Goal: Information Seeking & Learning: Learn about a topic

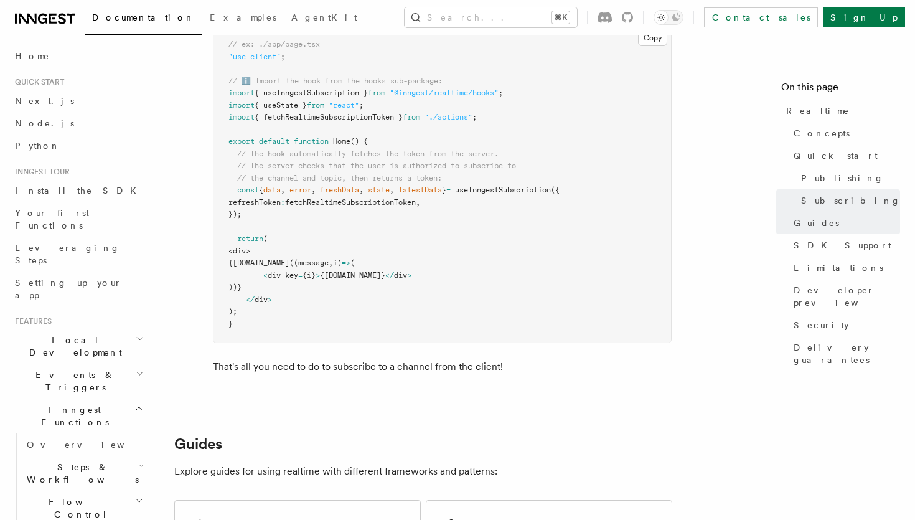
scroll to position [2294, 0]
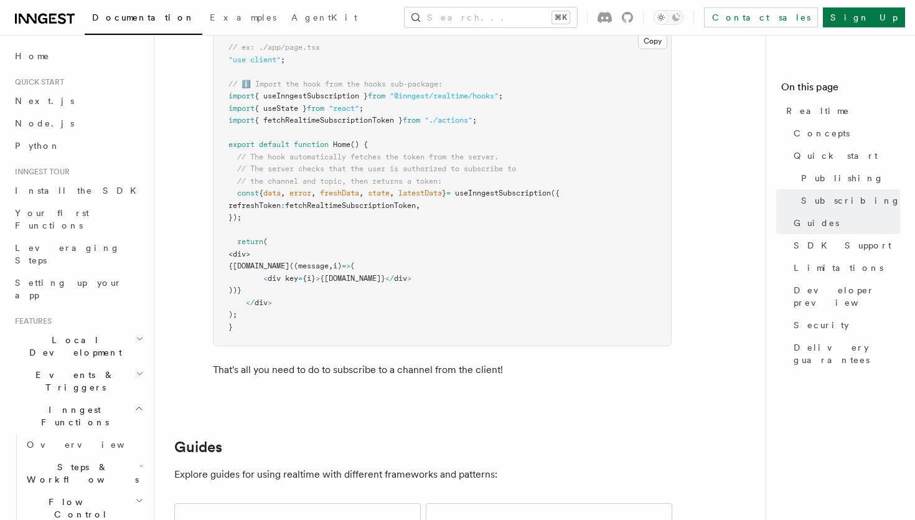
click at [532, 197] on span "useInngestSubscription" at bounding box center [503, 193] width 96 height 9
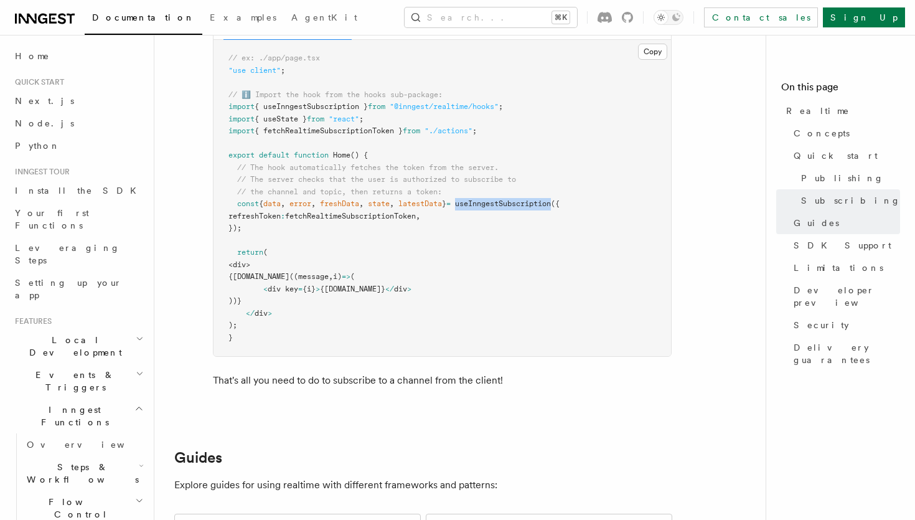
copy span "useInngestSubscription"
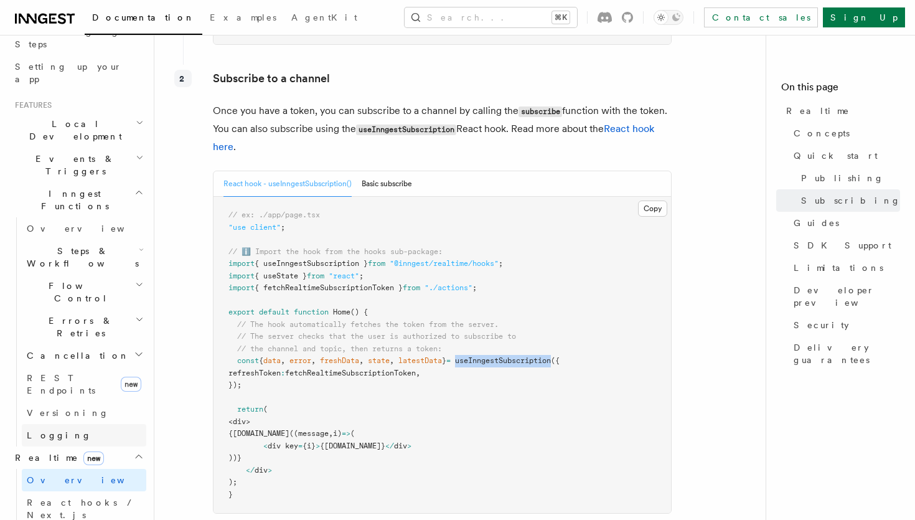
scroll to position [238, 0]
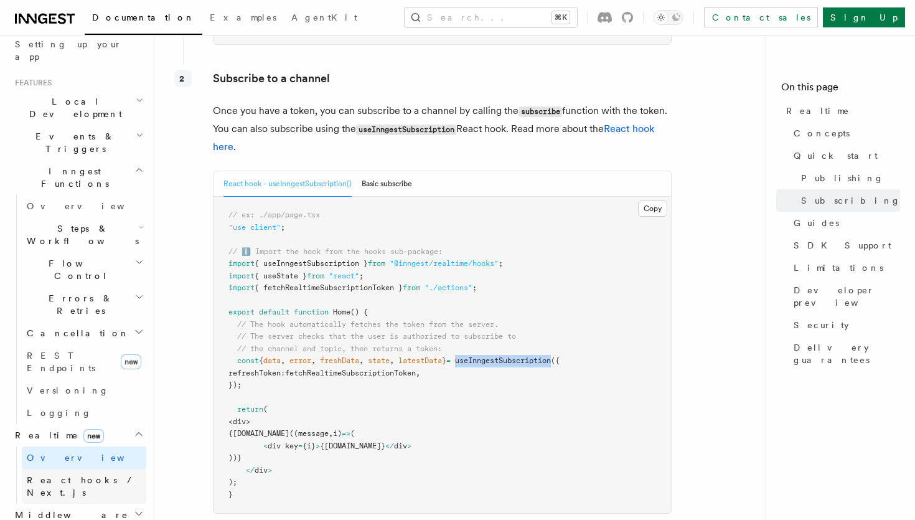
click at [52, 475] on span "React hooks / Next.js" at bounding box center [82, 486] width 110 height 22
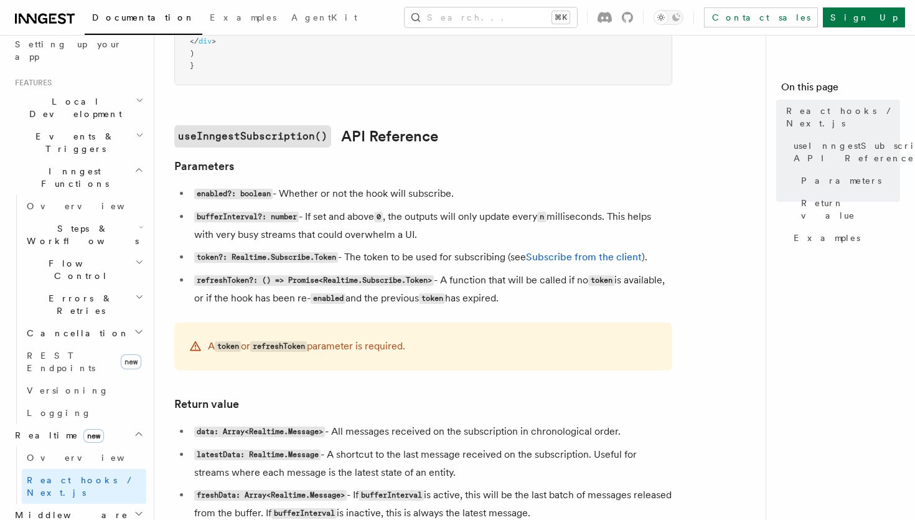
scroll to position [709, 0]
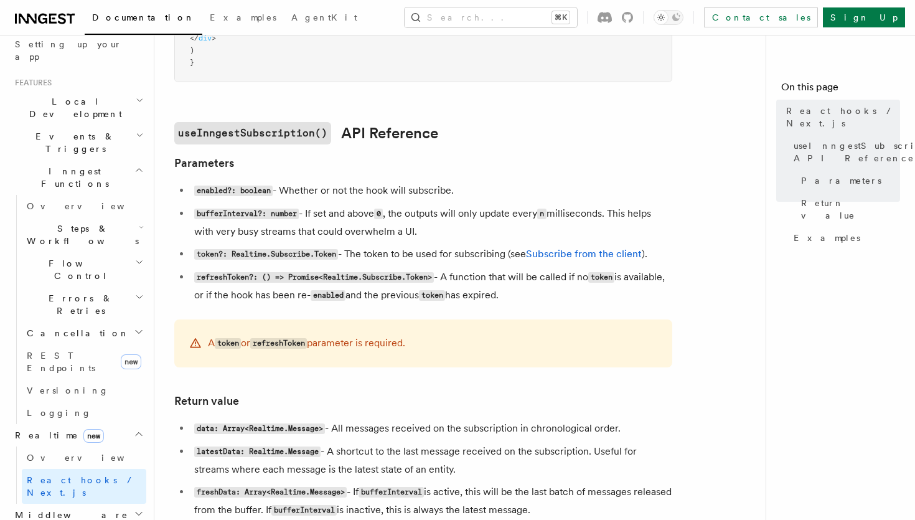
drag, startPoint x: 577, startPoint y: 302, endPoint x: 250, endPoint y: 195, distance: 343.9
click at [250, 195] on ul "enabled?: boolean - Whether or not the hook will subscribe. bufferInterval?: nu…" at bounding box center [423, 243] width 498 height 123
drag, startPoint x: 169, startPoint y: 132, endPoint x: 255, endPoint y: 176, distance: 96.6
click at [255, 176] on article "Features Realtime React hooks / Next.js TypeScript SDK v3.32.0+ Realtime provid…" at bounding box center [464, 214] width 581 height 1737
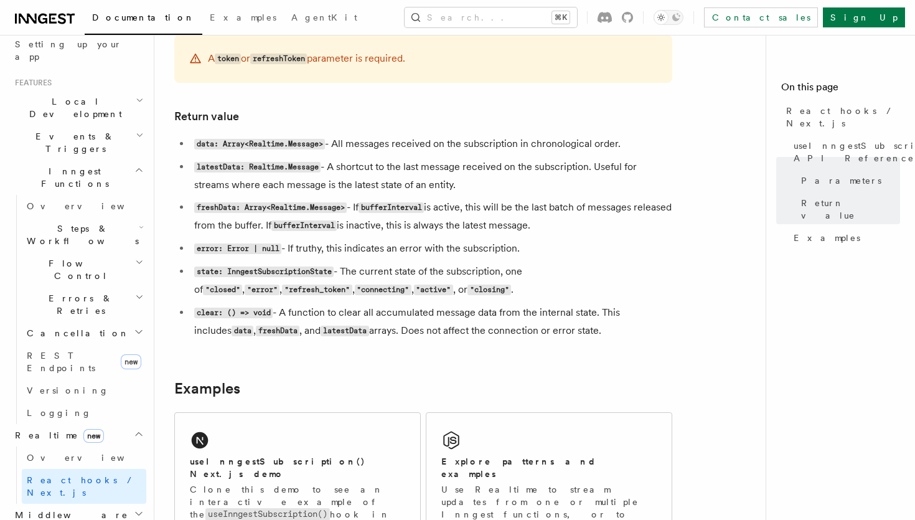
scroll to position [999, 0]
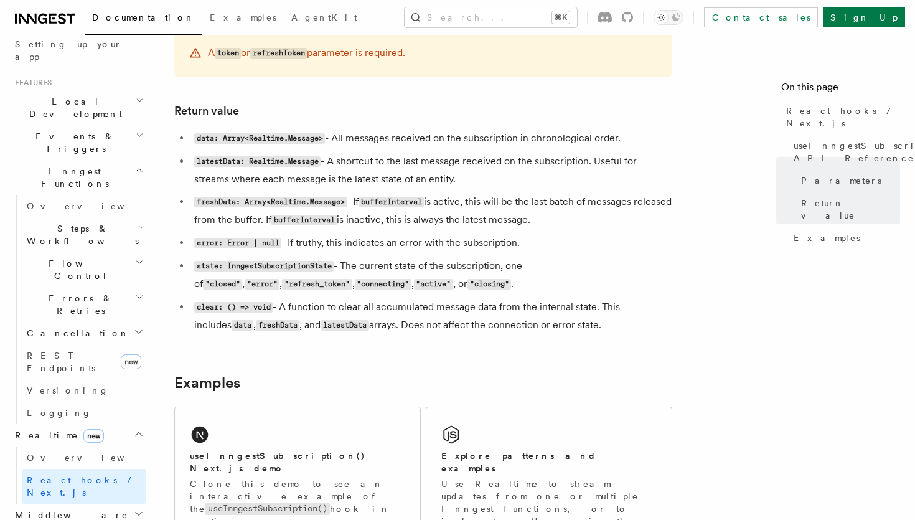
copy article "useInngestSubscription() API Reference Parameters enabled?: boolean - Whether o…"
drag, startPoint x: 168, startPoint y: 124, endPoint x: 581, endPoint y: 334, distance: 463.8
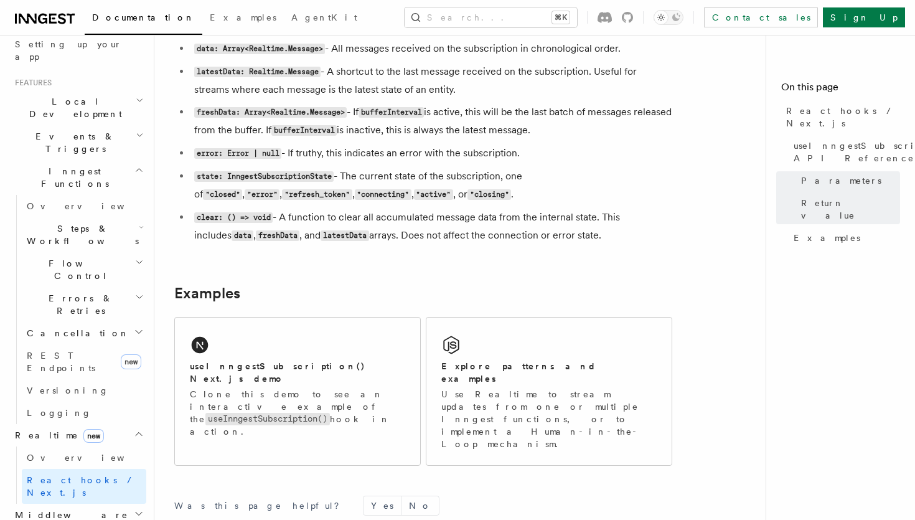
scroll to position [1090, 0]
click at [519, 387] on p "Use Realtime to stream updates from one or multiple Inngest functions, or to im…" at bounding box center [548, 418] width 215 height 62
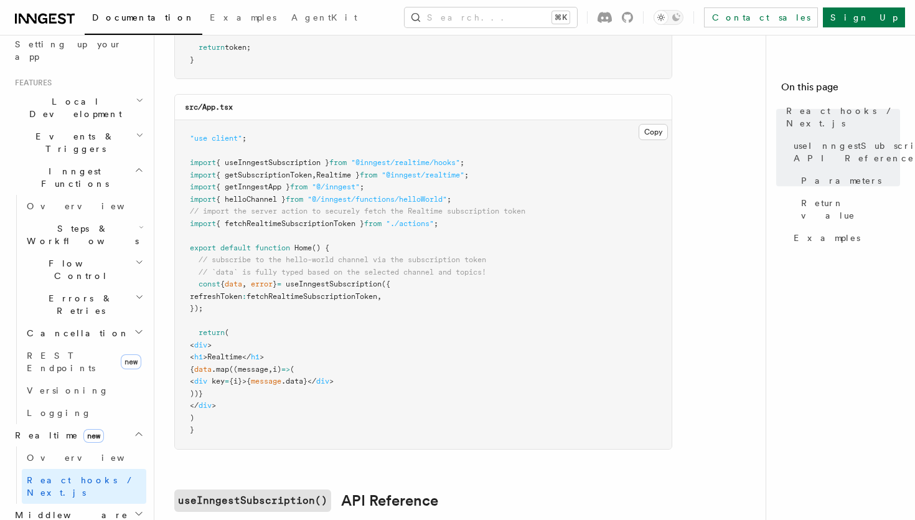
scroll to position [0, 0]
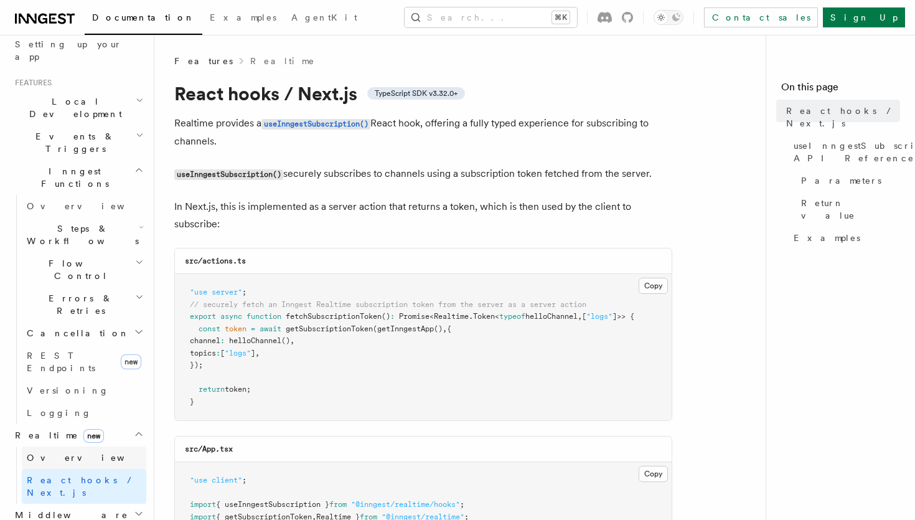
click at [52, 453] on span "Overview" at bounding box center [91, 458] width 128 height 10
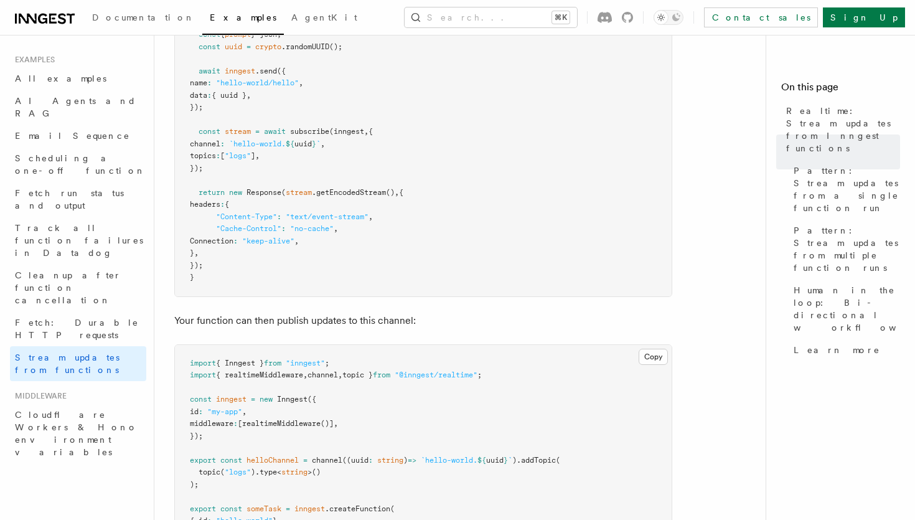
scroll to position [337, 0]
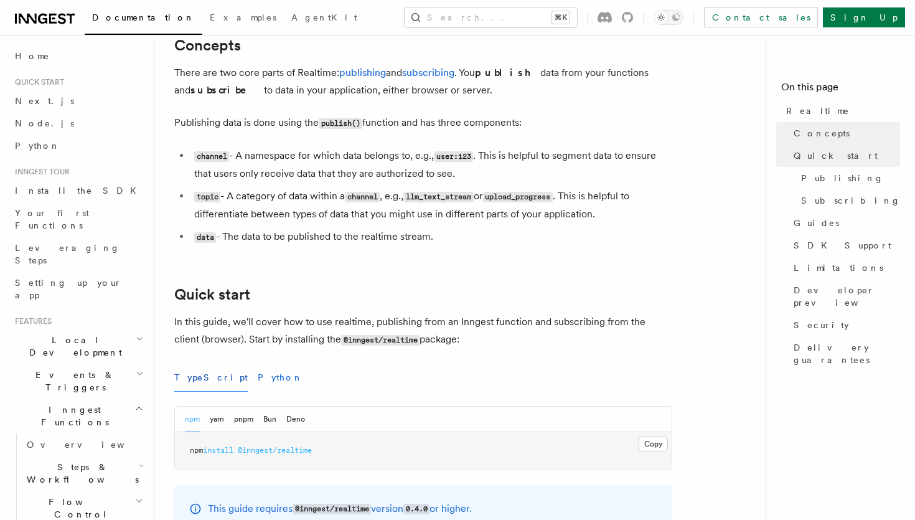
click at [258, 374] on button "Python" at bounding box center [280, 378] width 45 height 28
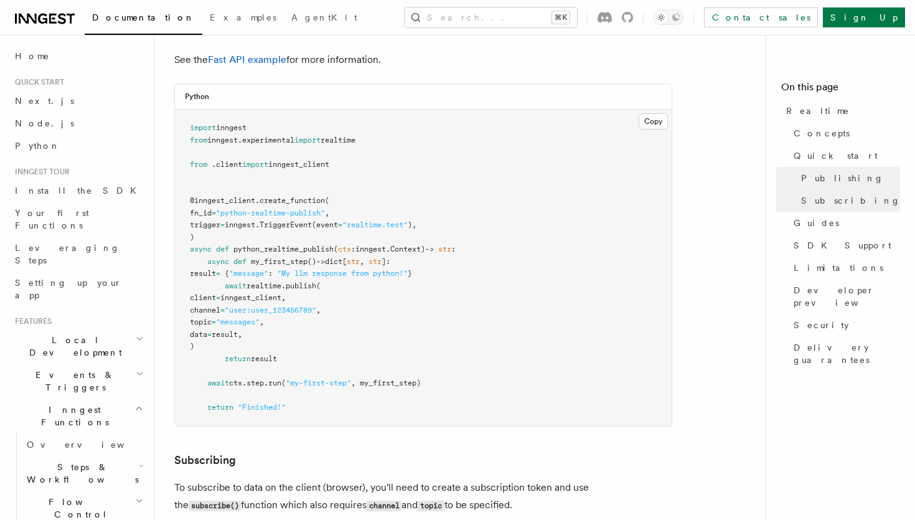
scroll to position [835, 0]
